Goal: Book appointment/travel/reservation

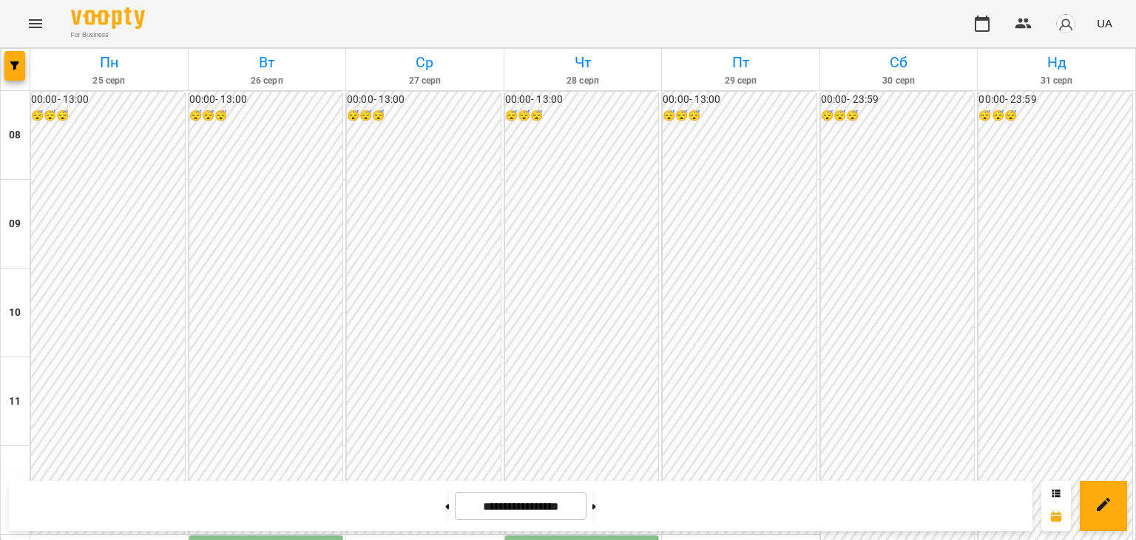
scroll to position [370, 0]
click at [445, 513] on button at bounding box center [447, 506] width 4 height 33
type input "**********"
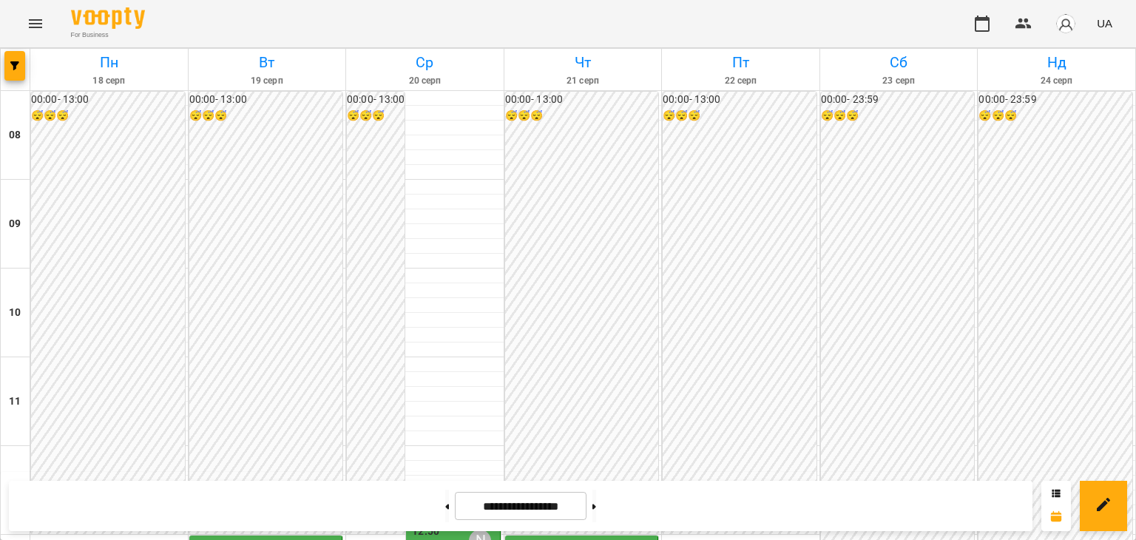
scroll to position [518, 0]
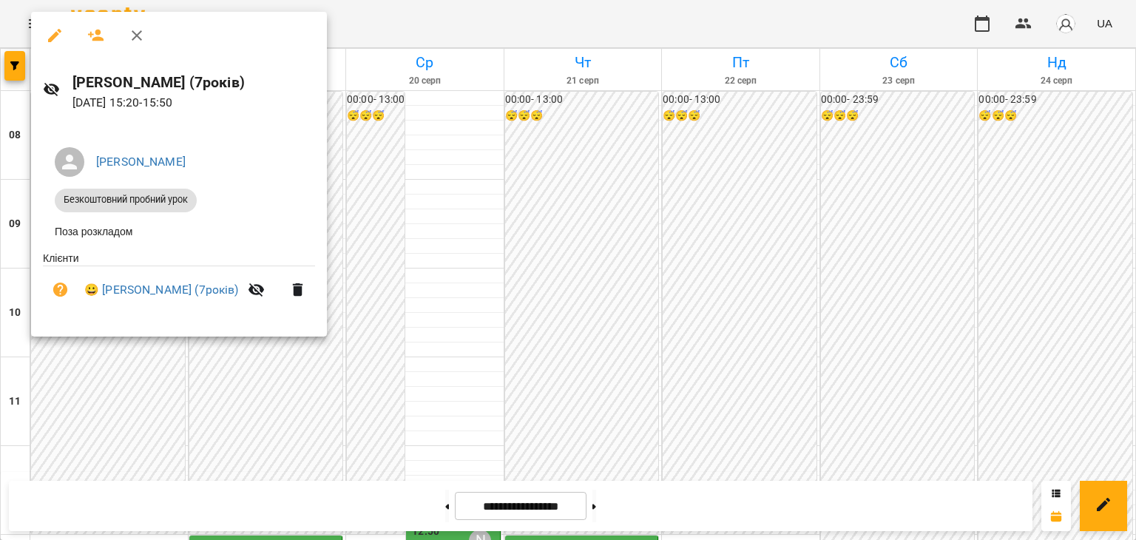
click at [395, 207] on div at bounding box center [568, 270] width 1136 height 540
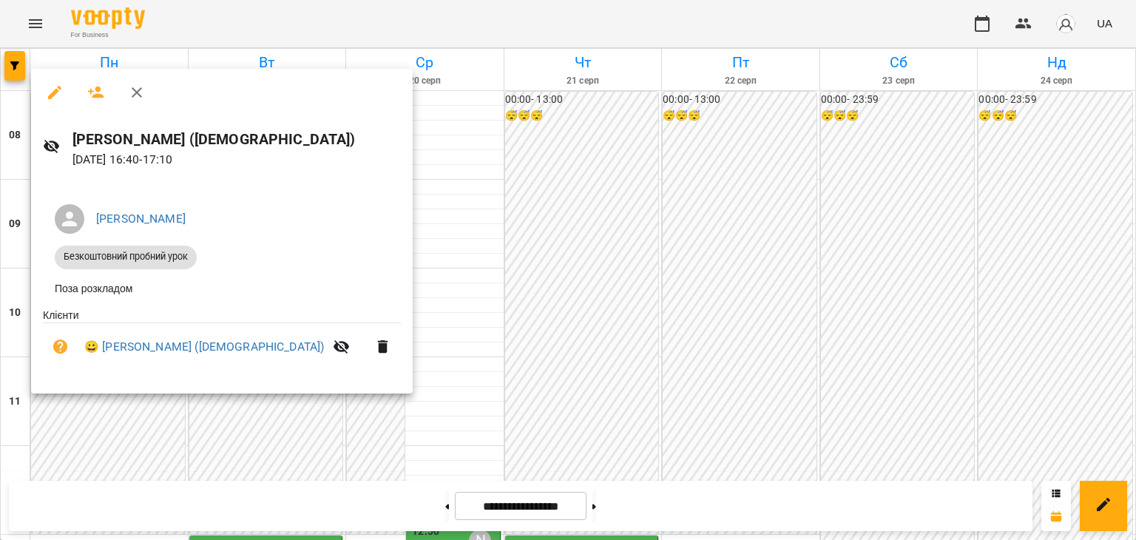
click at [450, 355] on div at bounding box center [568, 270] width 1136 height 540
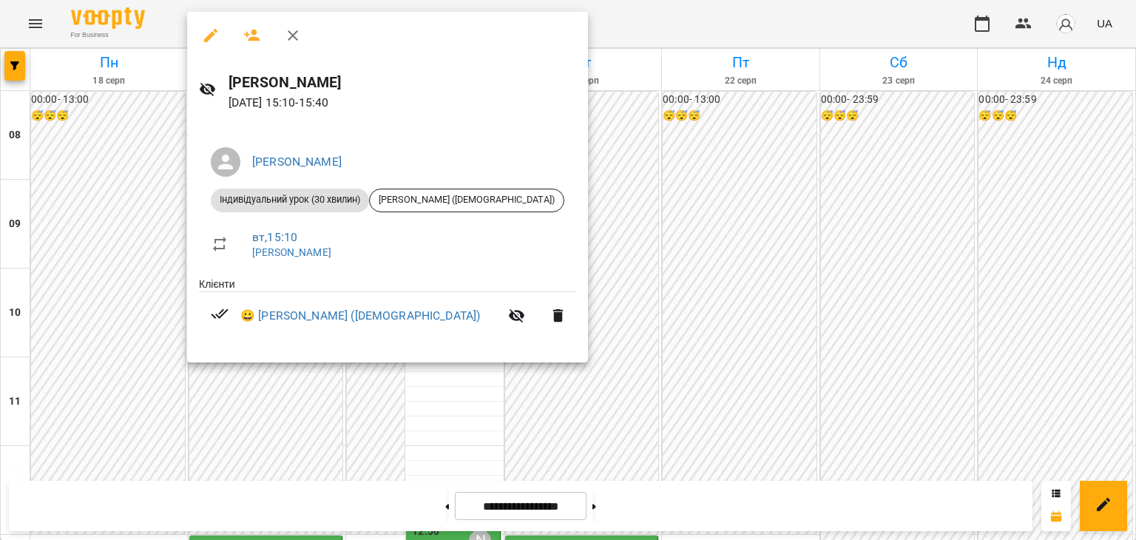
click at [662, 355] on div at bounding box center [568, 270] width 1136 height 540
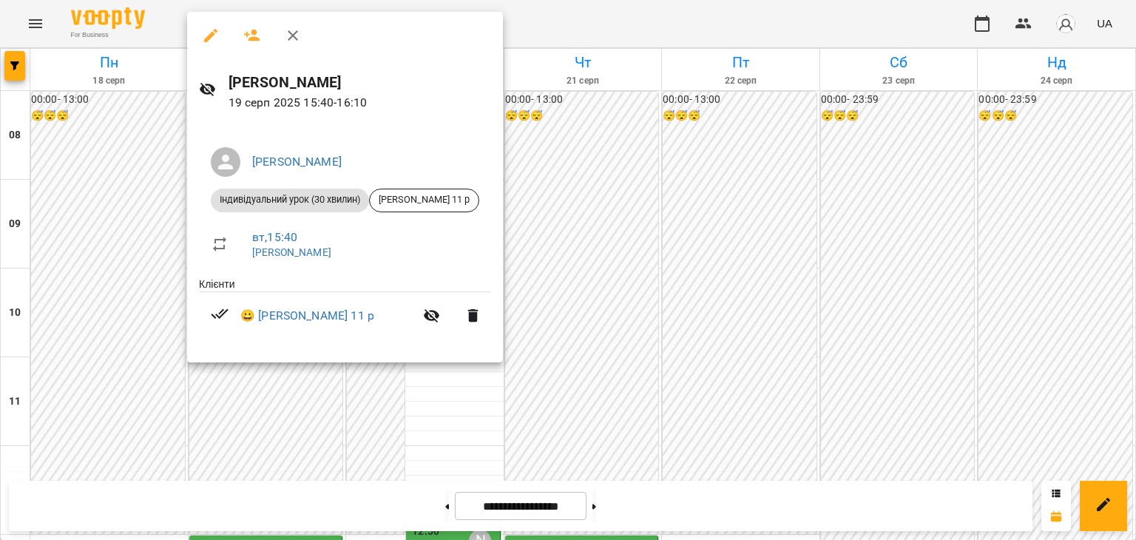
click at [735, 368] on div at bounding box center [568, 270] width 1136 height 540
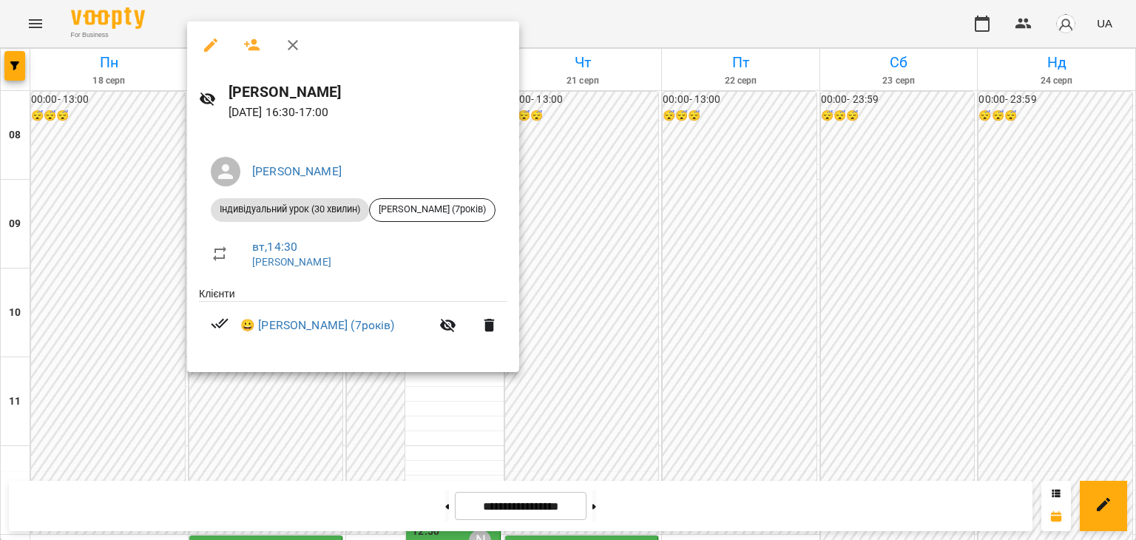
click at [689, 360] on div at bounding box center [568, 270] width 1136 height 540
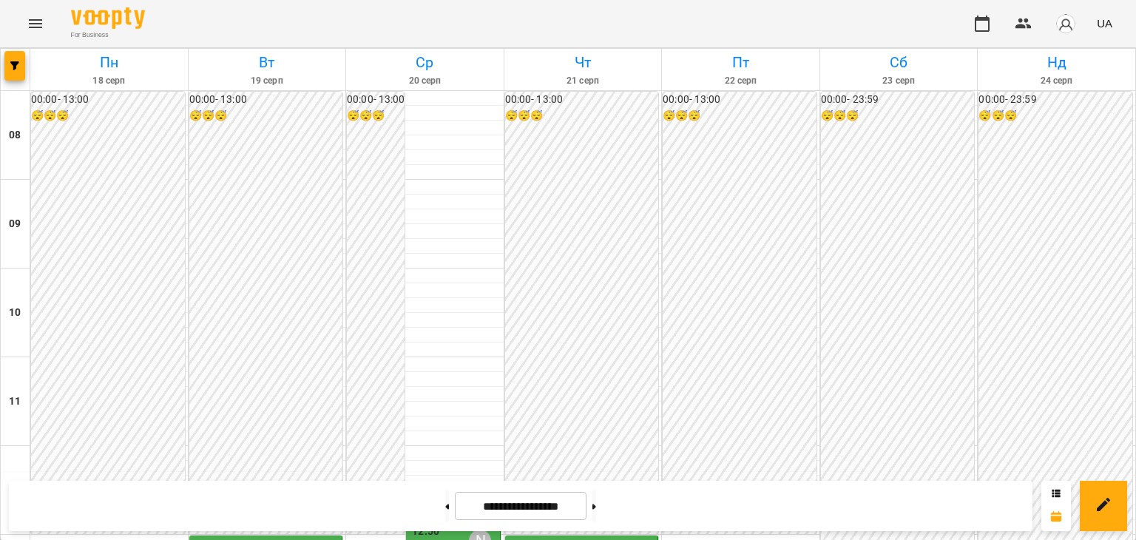
scroll to position [296, 0]
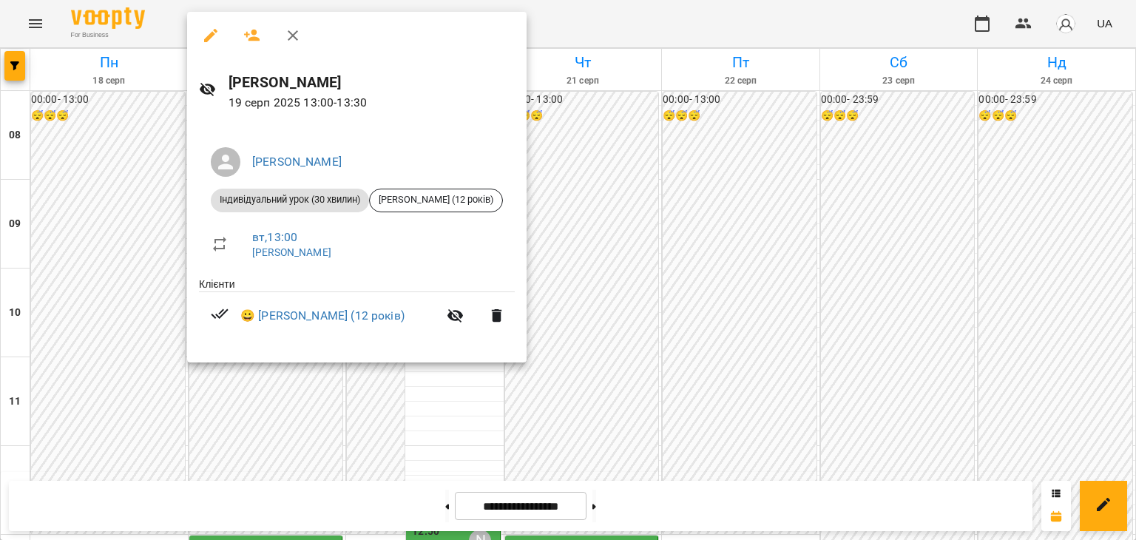
click at [385, 392] on div at bounding box center [568, 270] width 1136 height 540
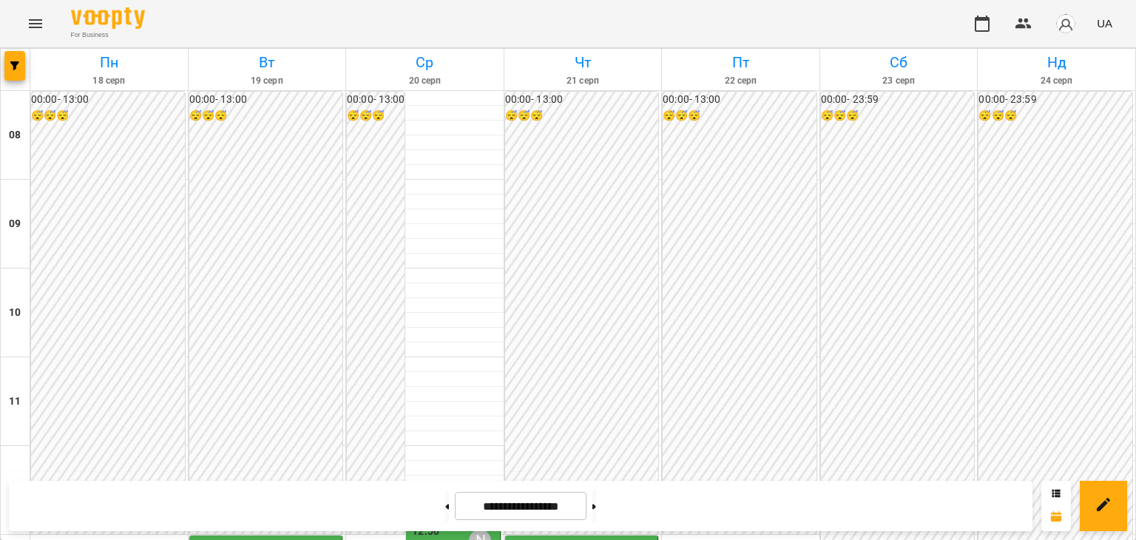
scroll to position [444, 0]
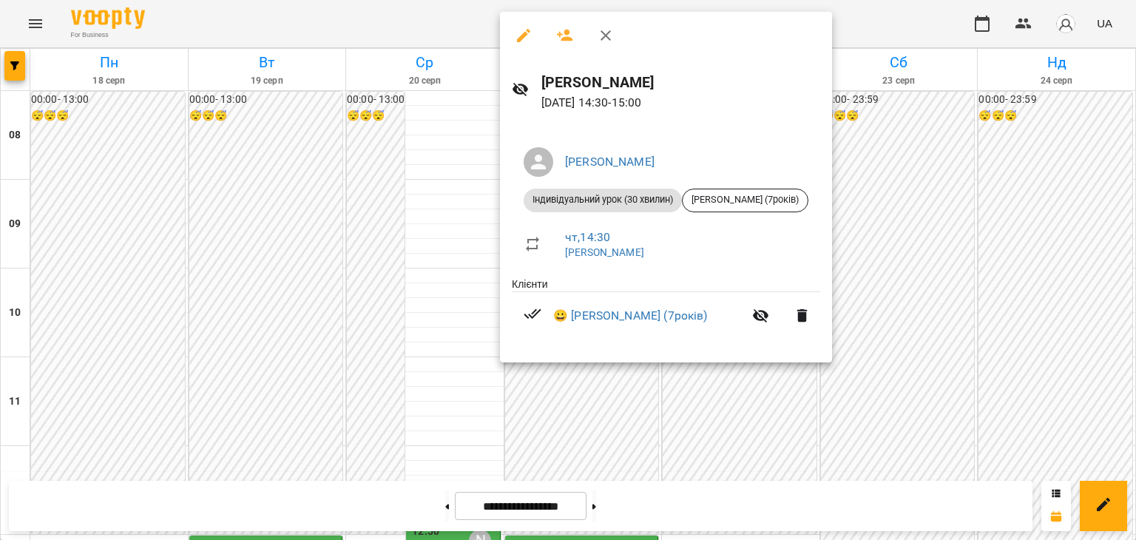
click at [385, 243] on div at bounding box center [568, 270] width 1136 height 540
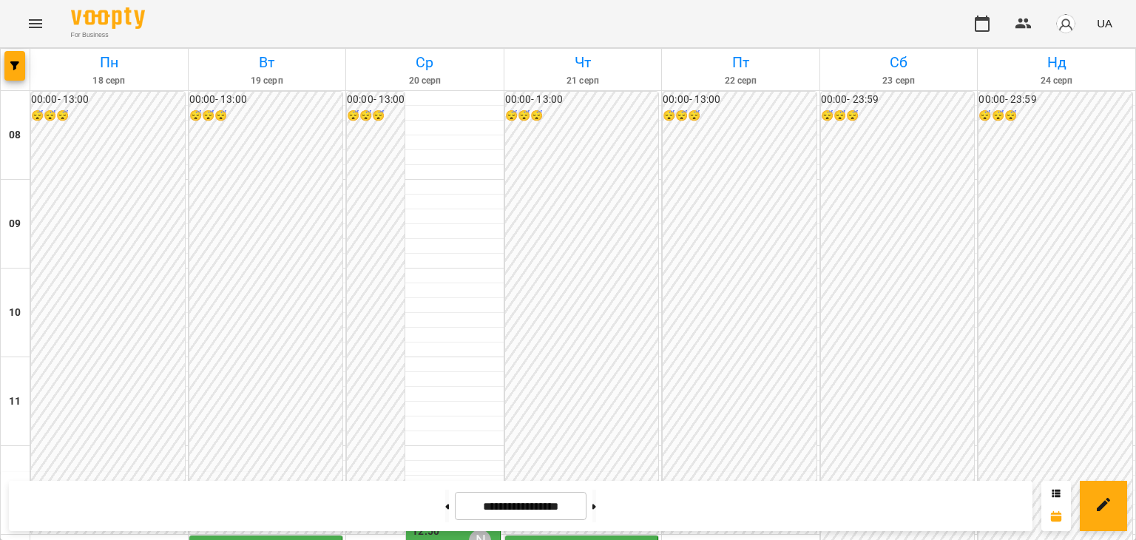
scroll to position [518, 0]
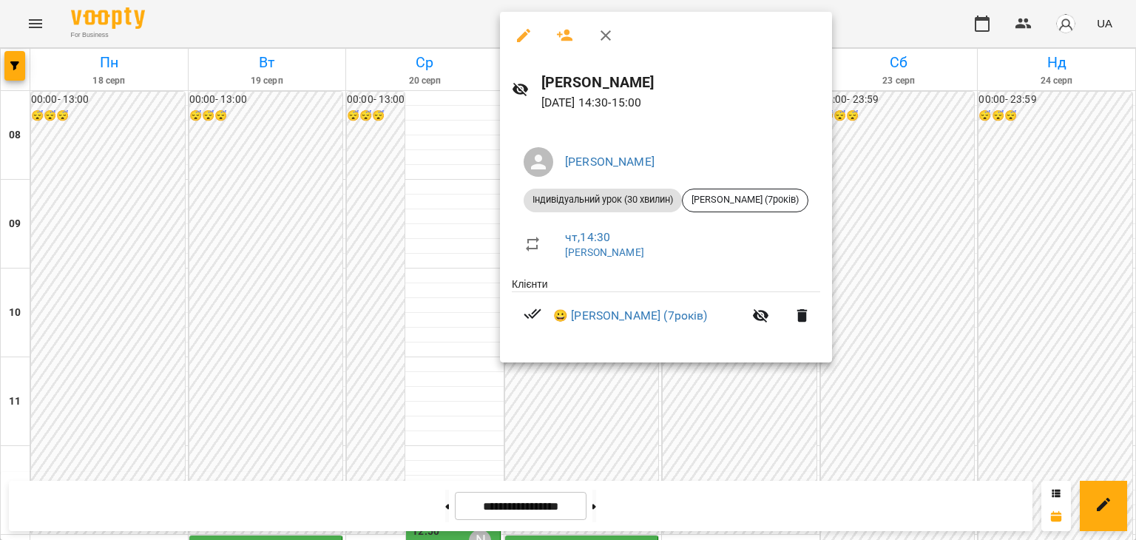
click at [445, 186] on div at bounding box center [568, 270] width 1136 height 540
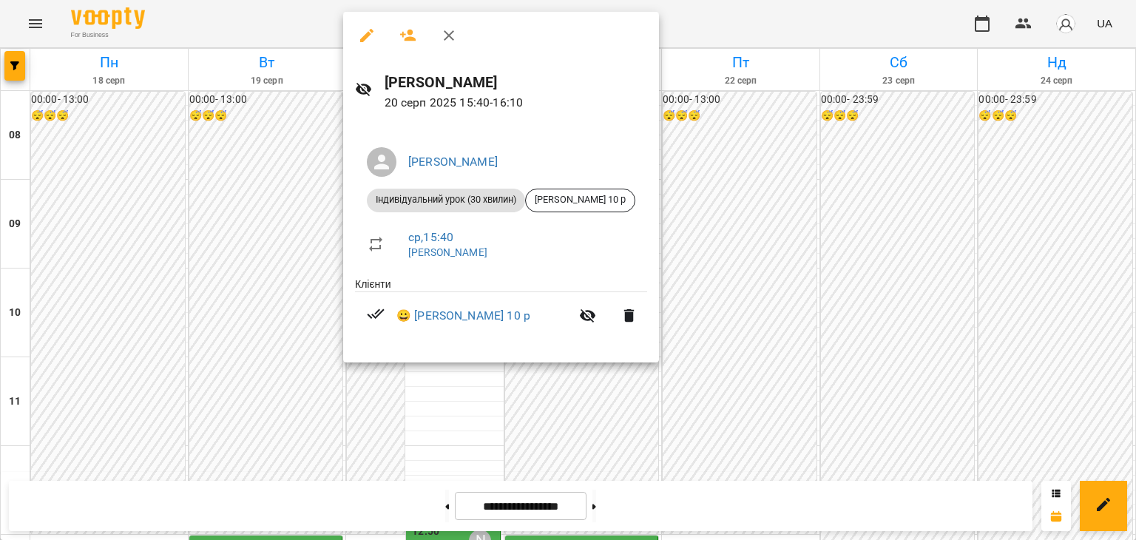
click at [280, 101] on div at bounding box center [568, 270] width 1136 height 540
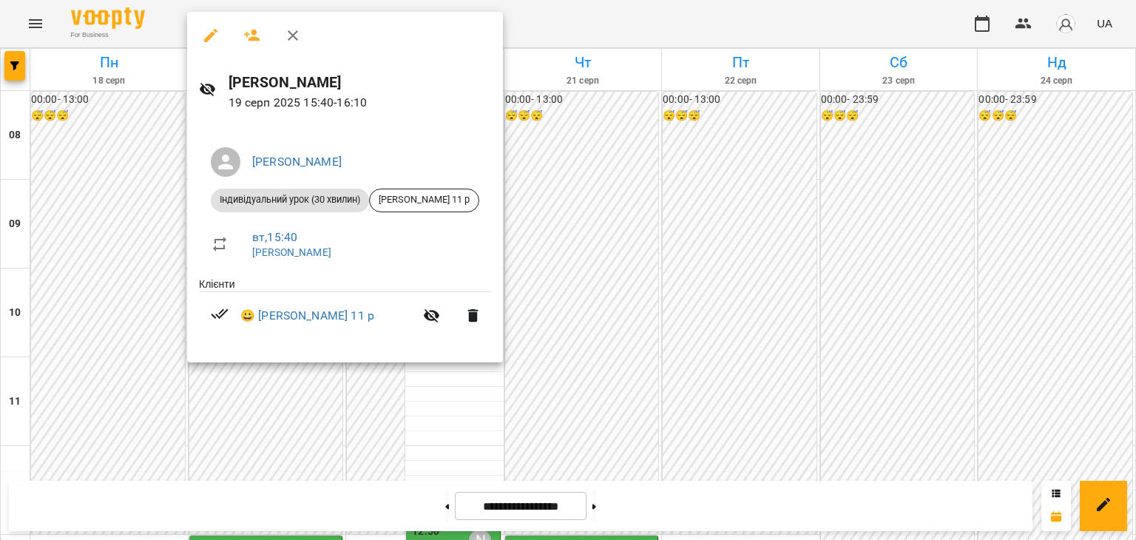
click at [385, 420] on div at bounding box center [568, 270] width 1136 height 540
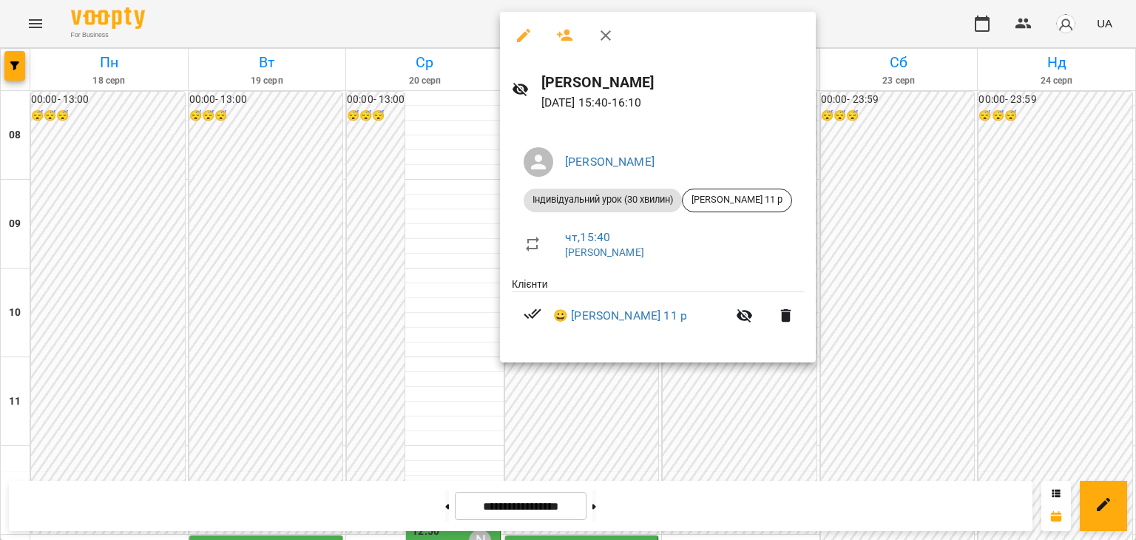
click at [430, 329] on div at bounding box center [568, 270] width 1136 height 540
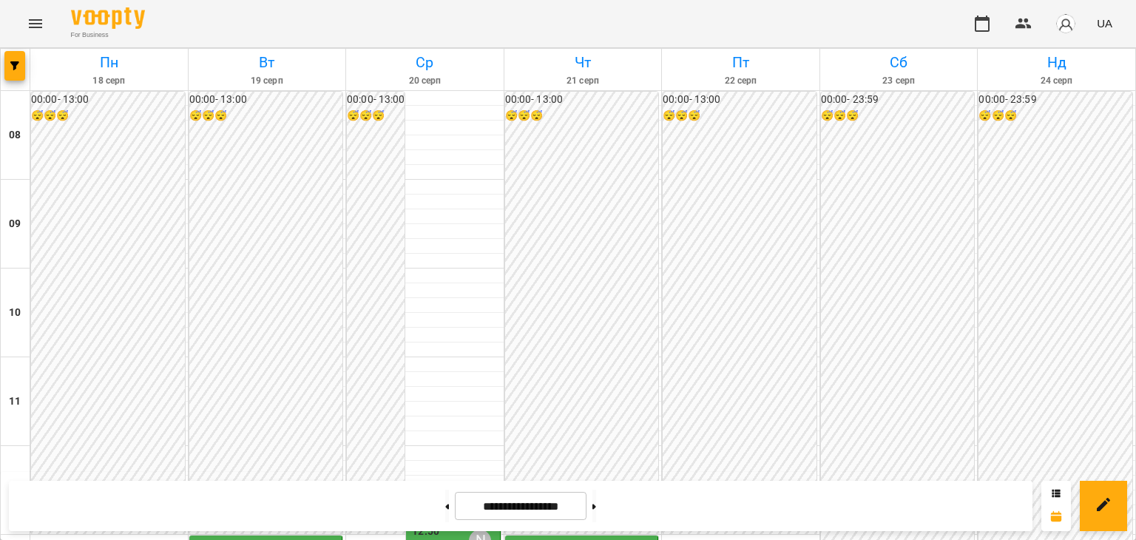
scroll to position [444, 0]
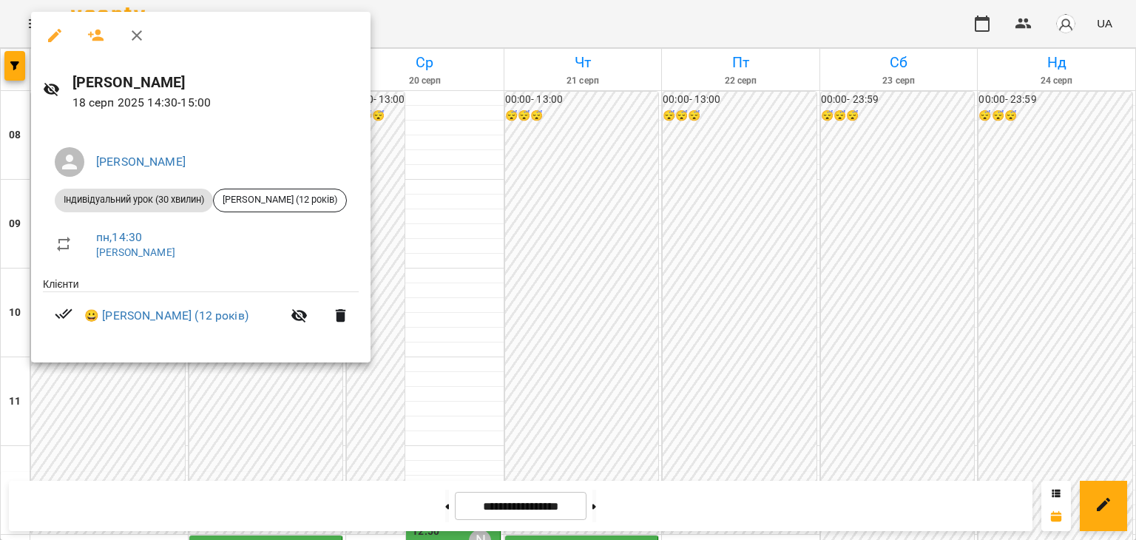
click at [420, 245] on div at bounding box center [568, 270] width 1136 height 540
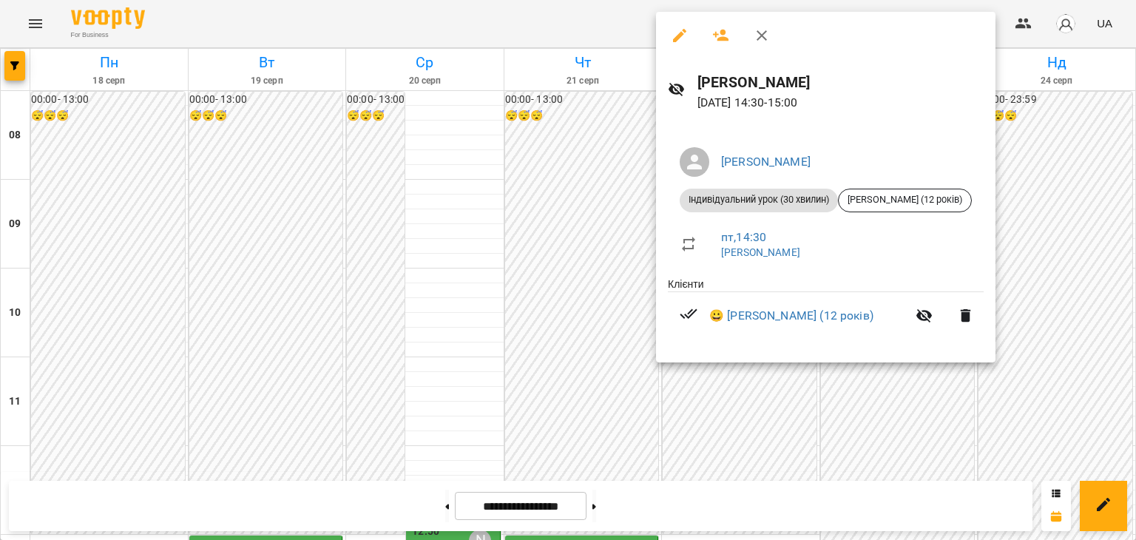
click at [434, 219] on div at bounding box center [568, 270] width 1136 height 540
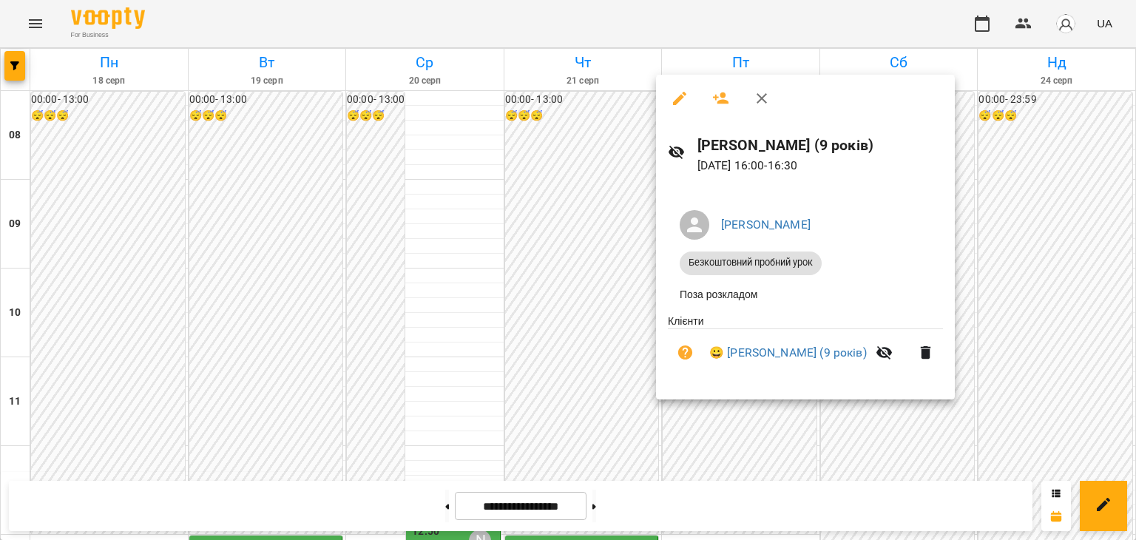
click at [420, 259] on div at bounding box center [568, 270] width 1136 height 540
